Goal: Information Seeking & Learning: Learn about a topic

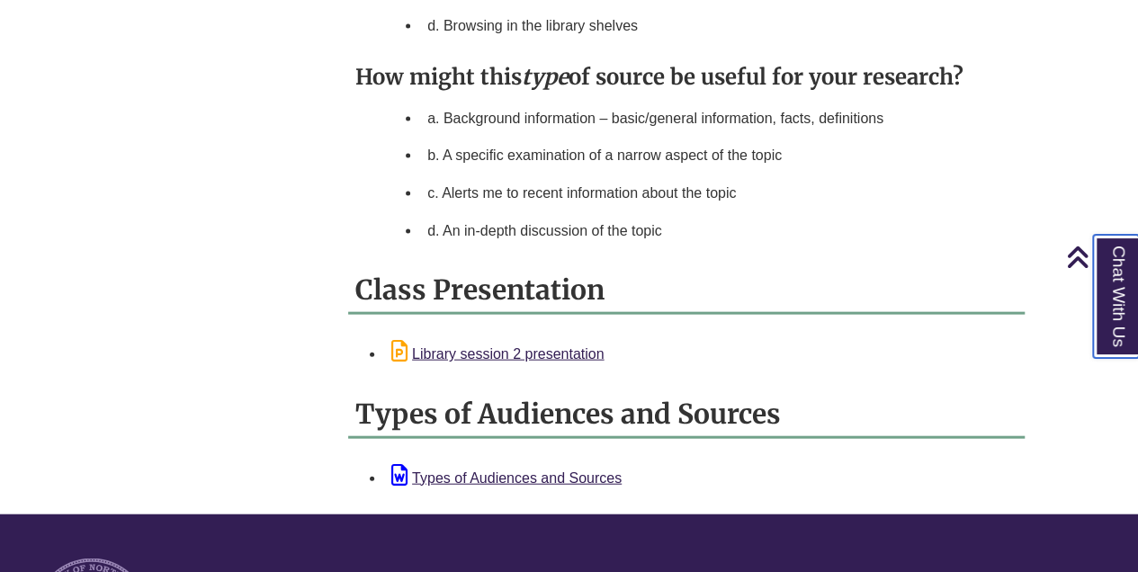
scroll to position [1871, 0]
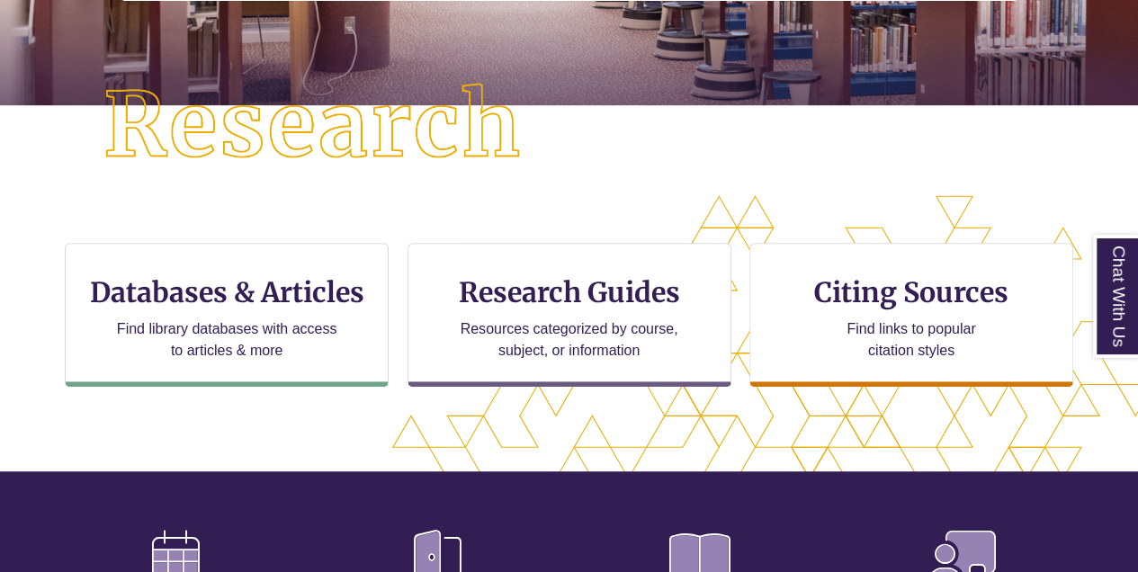
scroll to position [419, 0]
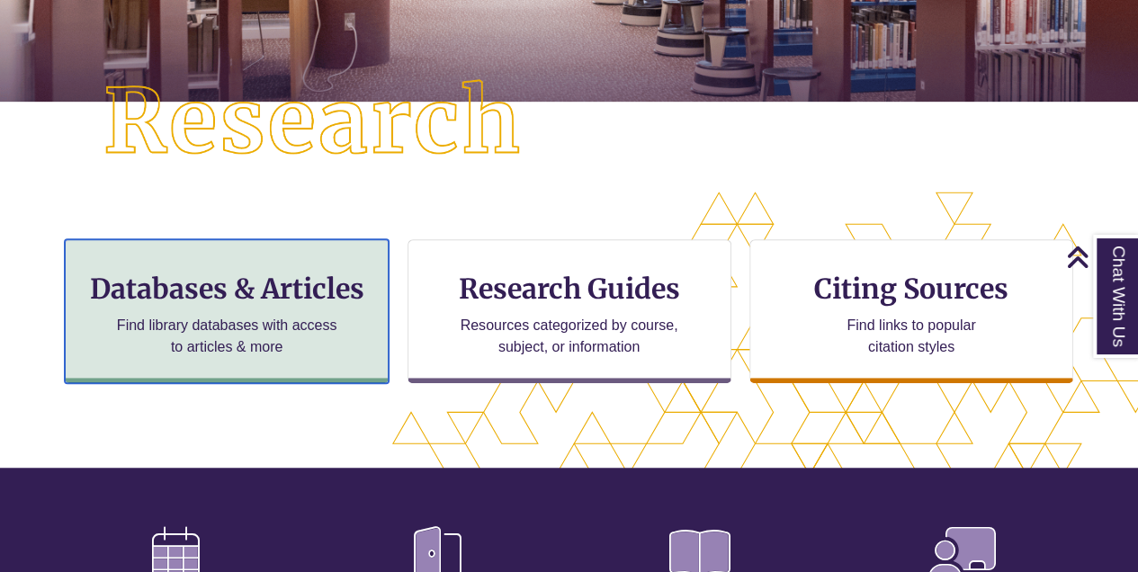
click at [309, 300] on h3 "Databases & Articles" at bounding box center [226, 289] width 293 height 34
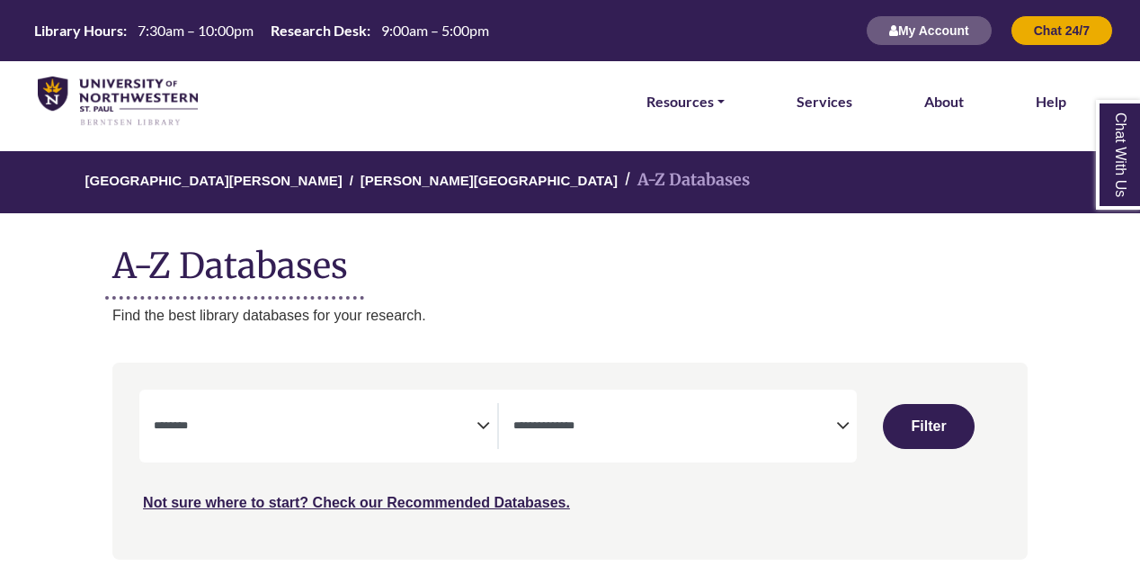
select select "Database Subject Filter"
select select "Database Types Filter"
select select "Database Subject Filter"
select select "Database Types Filter"
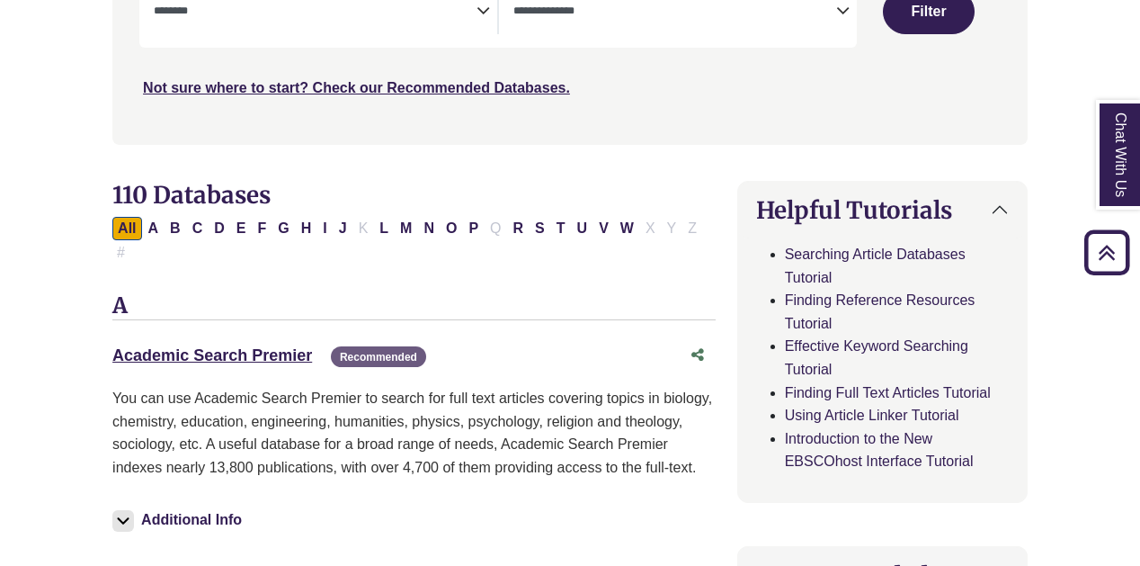
scroll to position [419, 0]
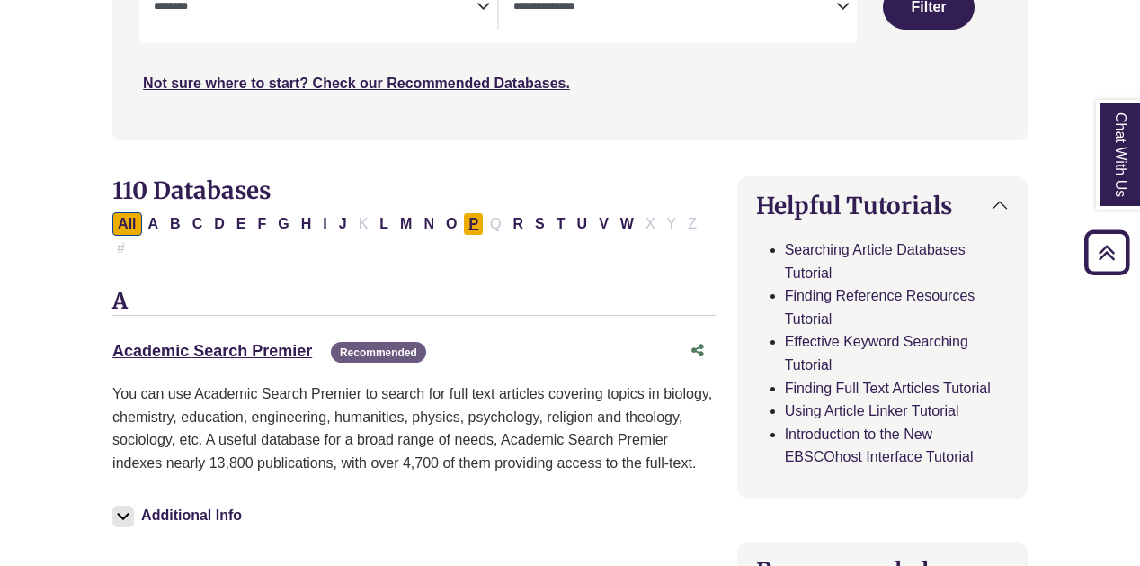
click at [463, 222] on button "P" at bounding box center [473, 223] width 21 height 23
select select "Database Subject Filter"
select select "Database Types Filter"
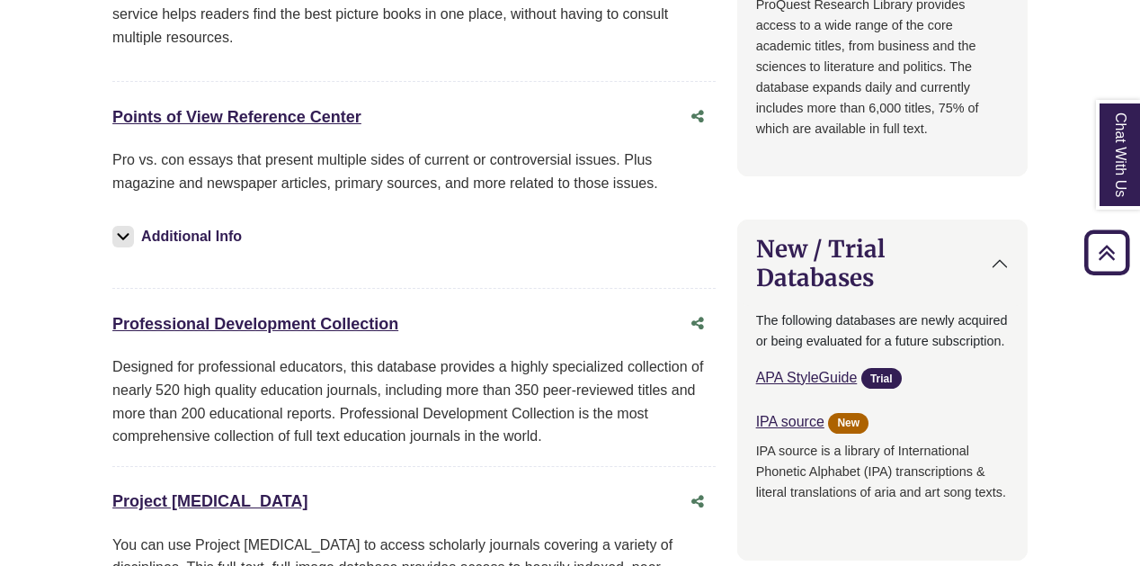
scroll to position [1379, 0]
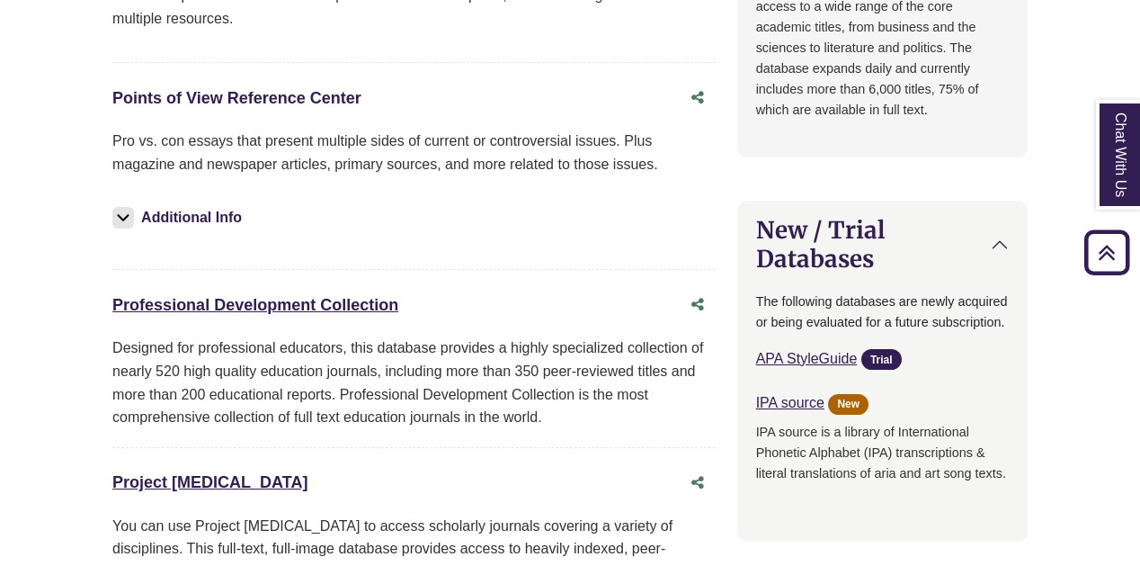
click at [302, 89] on link "Points of View Reference Center This link opens in a new window" at bounding box center [236, 98] width 249 height 18
